Goal: Information Seeking & Learning: Learn about a topic

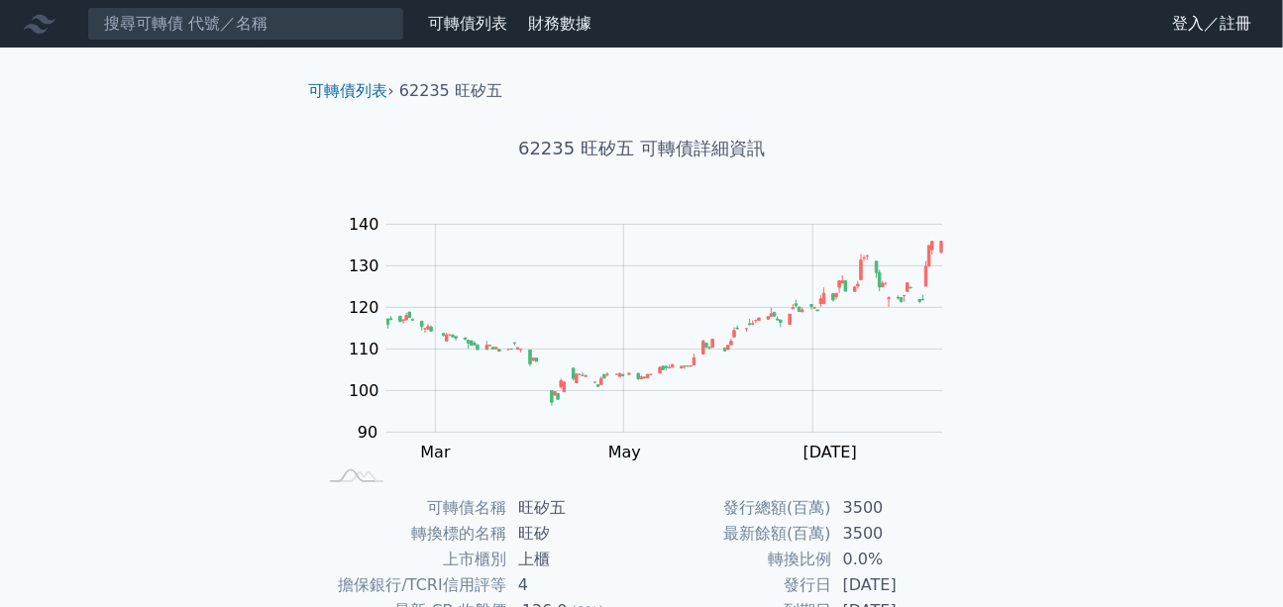
click at [1199, 29] on link "登入／註冊" at bounding box center [1211, 24] width 111 height 32
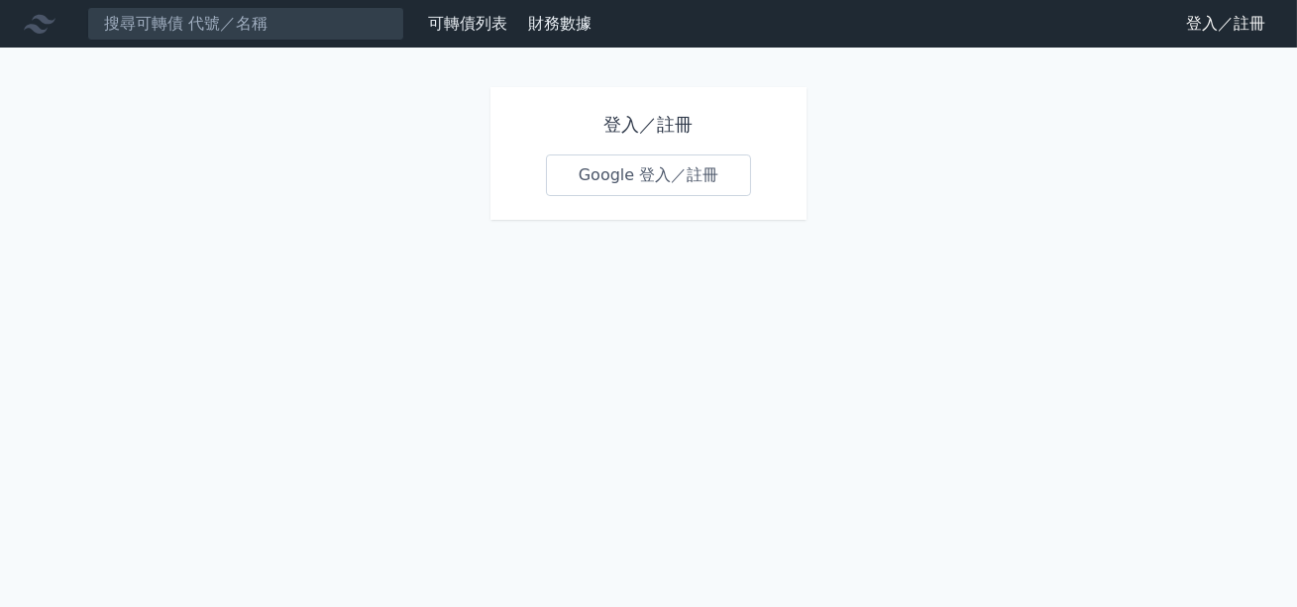
click at [636, 175] on link "Google 登入／註冊" at bounding box center [649, 176] width 206 height 42
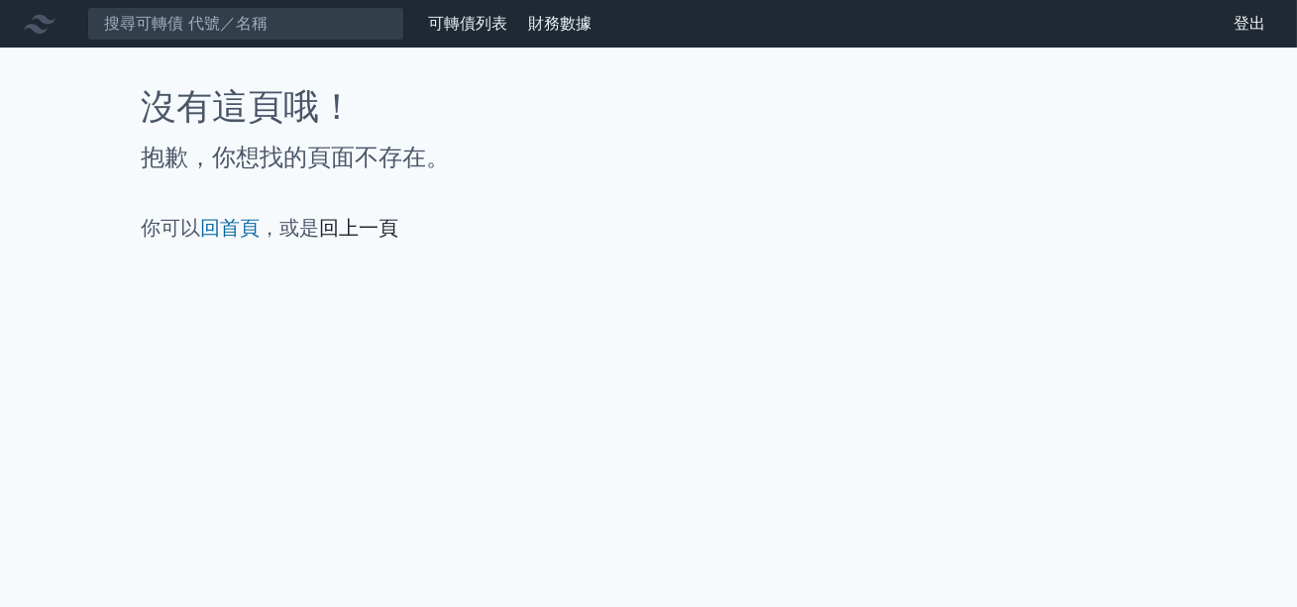
click at [379, 223] on link "回上一頁" at bounding box center [359, 228] width 79 height 24
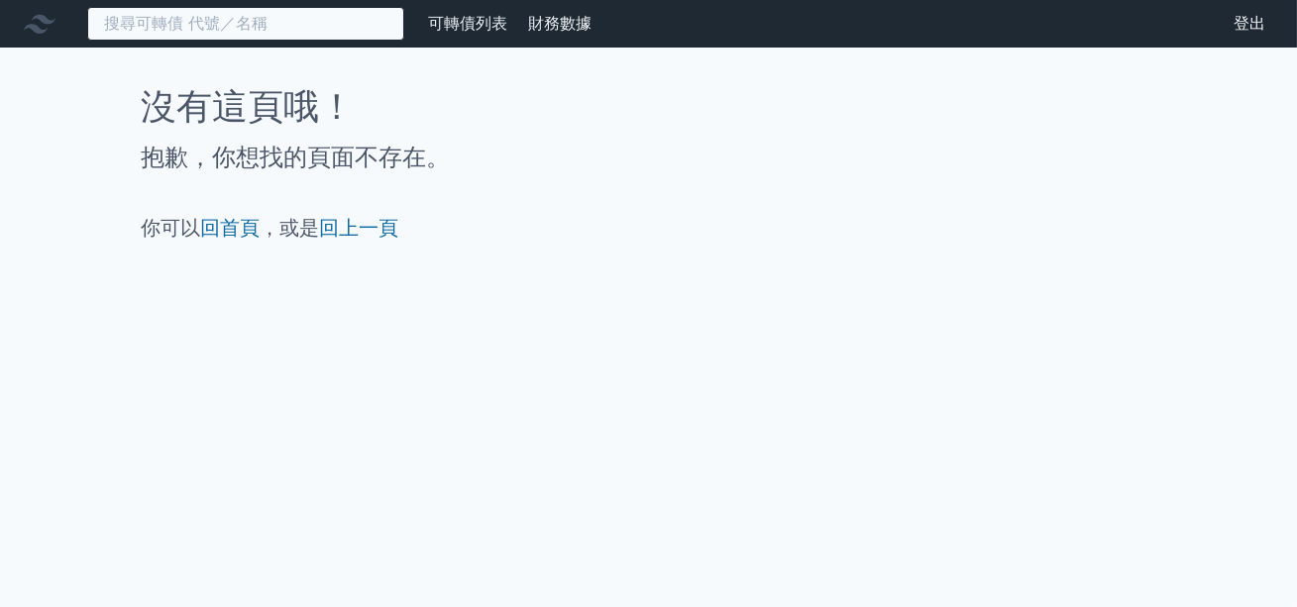
click at [257, 26] on input at bounding box center [245, 24] width 317 height 34
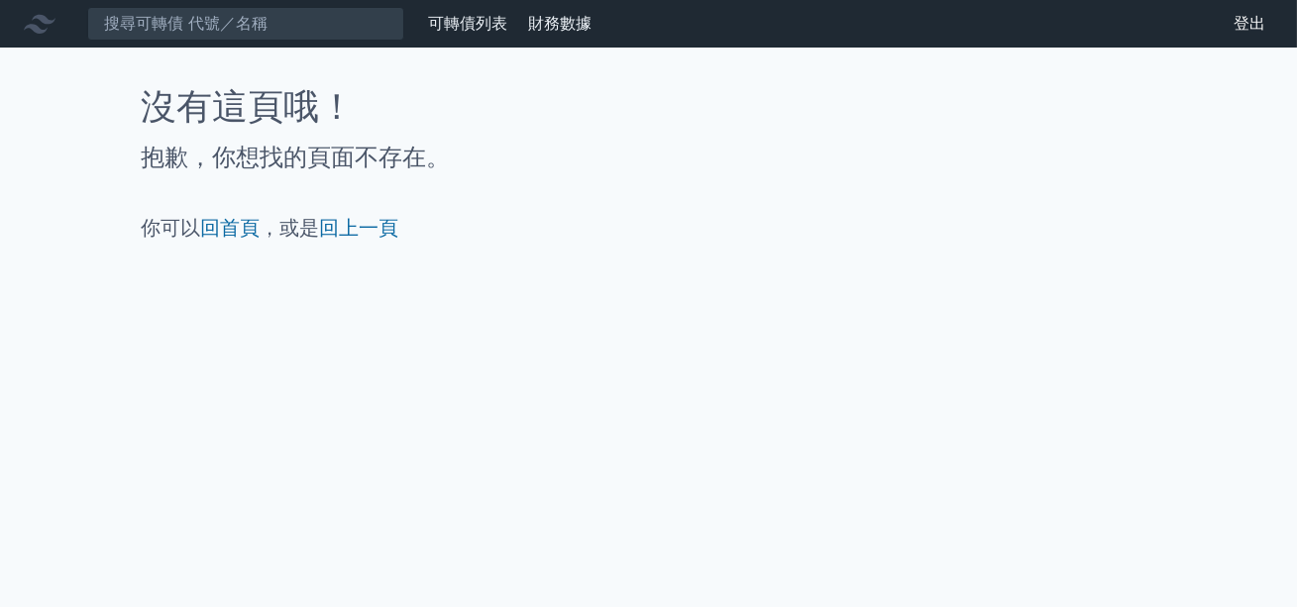
click at [442, 24] on link "可轉債列表" at bounding box center [467, 23] width 79 height 19
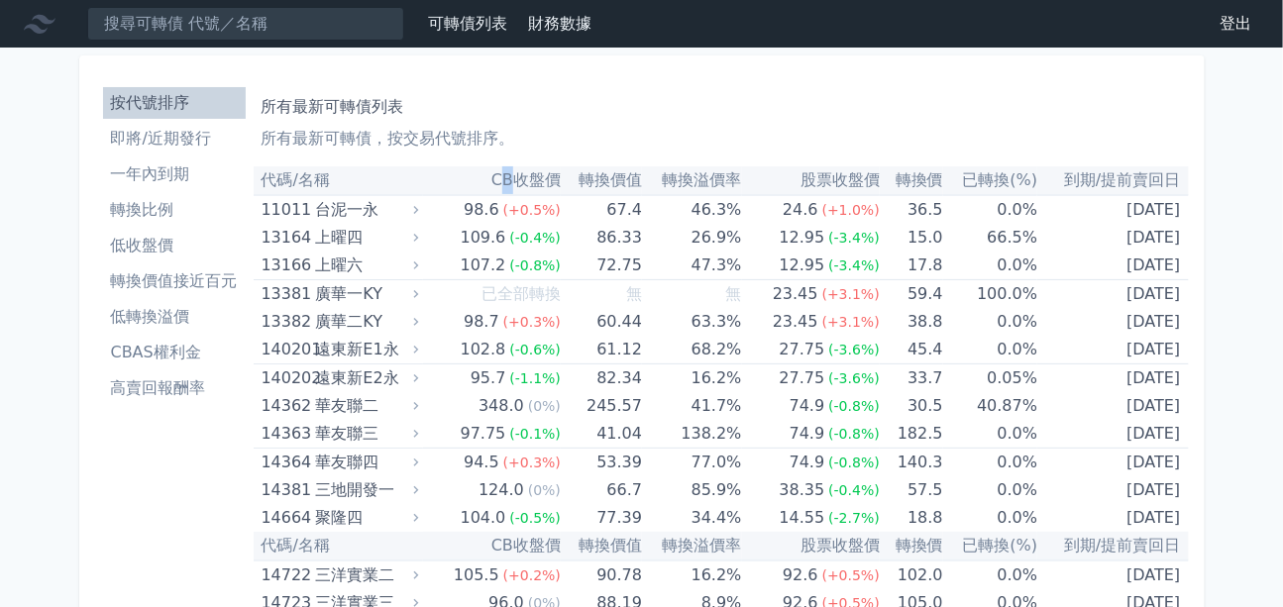
click at [504, 181] on th "CB收盤價" at bounding box center [492, 180] width 138 height 29
drag, startPoint x: 470, startPoint y: 176, endPoint x: 269, endPoint y: 242, distance: 210.5
click at [470, 176] on th "CB收盤價" at bounding box center [492, 180] width 138 height 29
click at [155, 250] on li "低收盤價" at bounding box center [174, 246] width 143 height 24
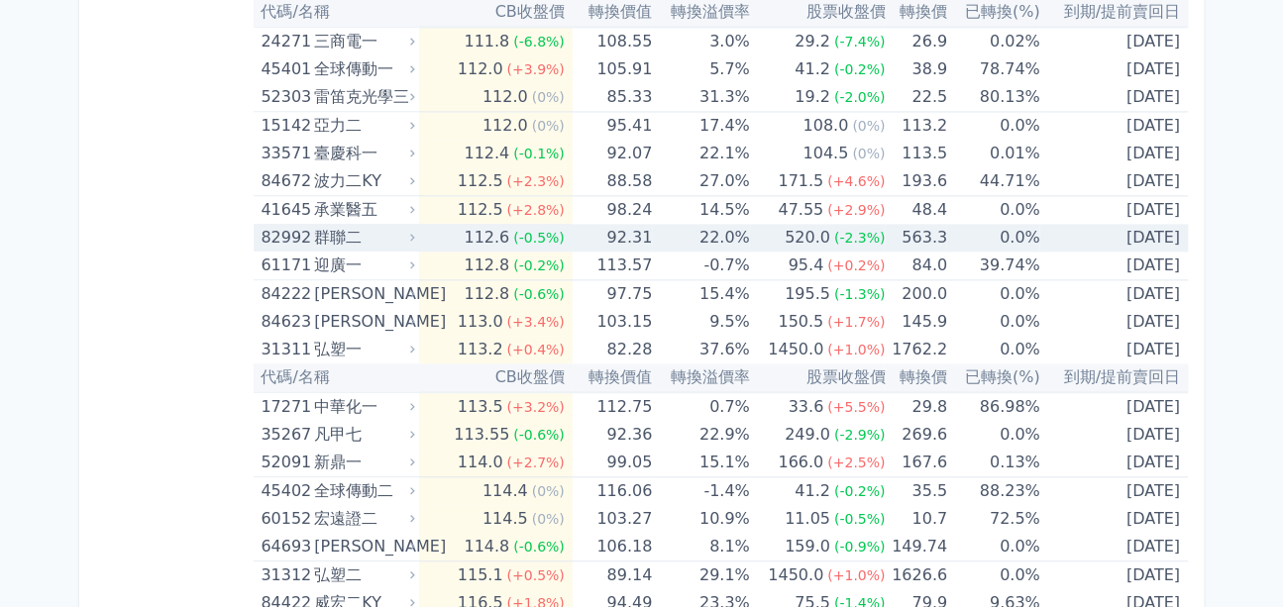
scroll to position [7475, 0]
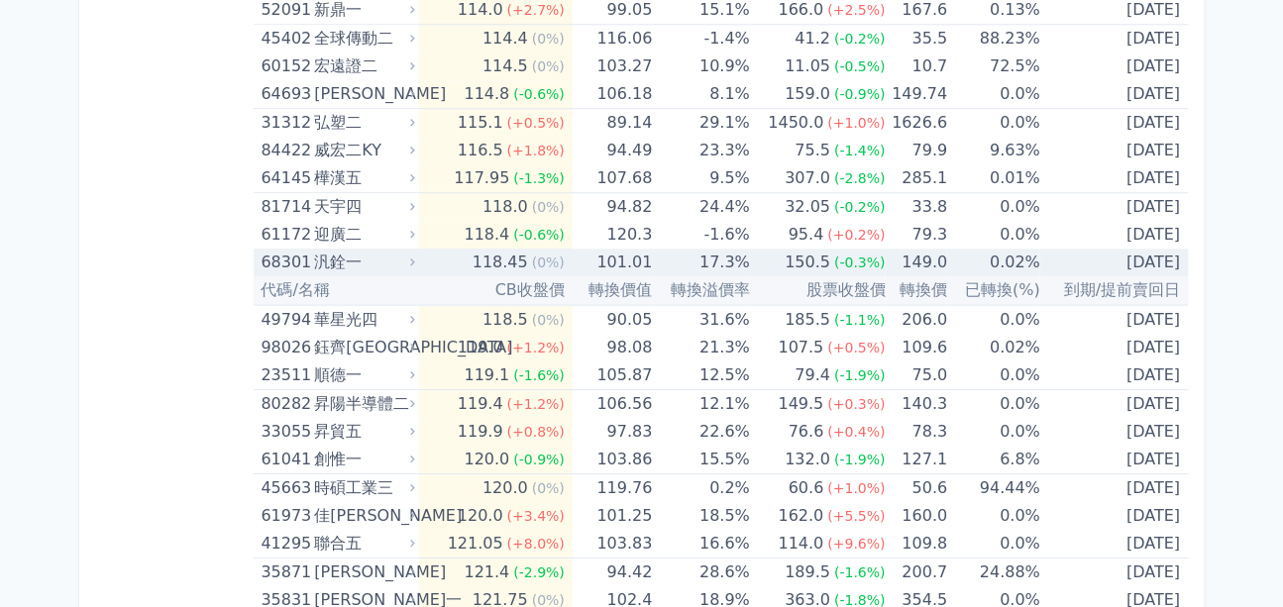
scroll to position [7565, 0]
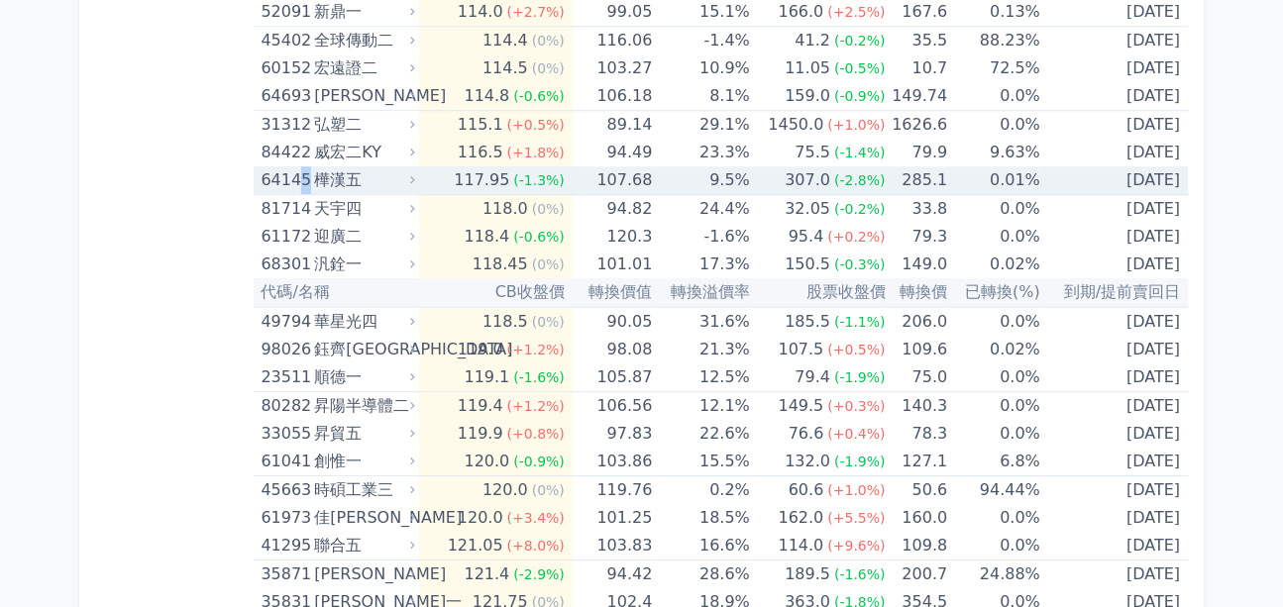
drag, startPoint x: 342, startPoint y: 163, endPoint x: 301, endPoint y: 172, distance: 41.6
click at [301, 172] on div "64145" at bounding box center [286, 180] width 49 height 28
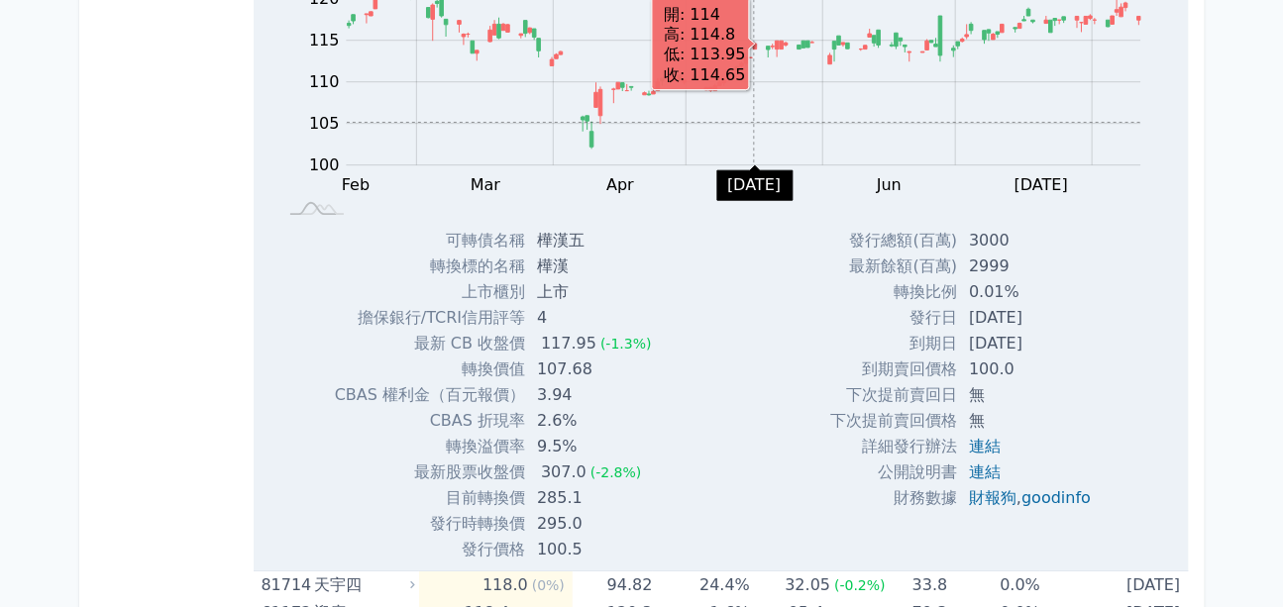
scroll to position [7835, 0]
